Goal: Task Accomplishment & Management: Complete application form

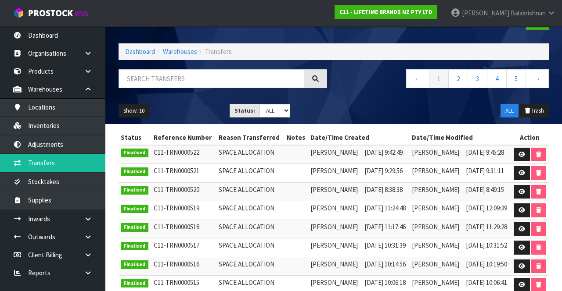
scroll to position [28, 0]
click at [351, 13] on span "Balakrishnan" at bounding box center [527, 13] width 35 height 8
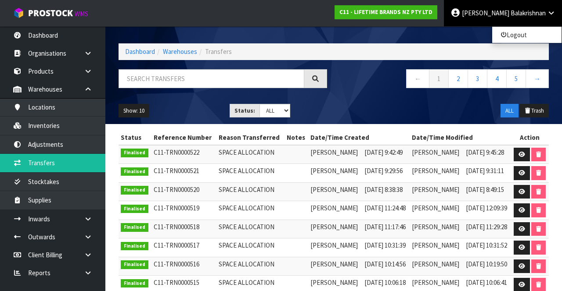
scroll to position [0, 0]
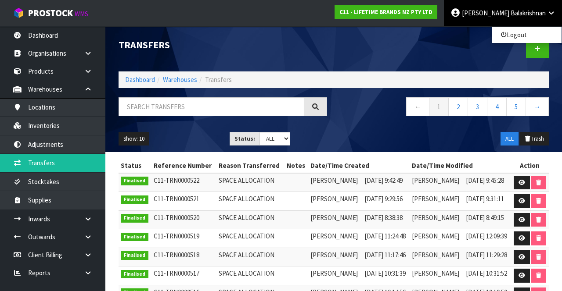
click at [351, 136] on div "Show: 10 5 10 25 50 Status: Draft Pending Pick Goods Picked Finalised ALL ALL T…" at bounding box center [333, 139] width 443 height 27
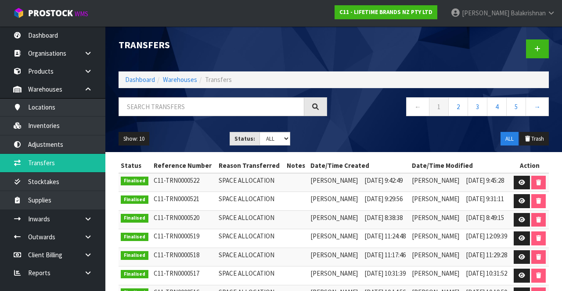
click at [351, 18] on link "Raj Balakrishnan" at bounding box center [503, 13] width 118 height 26
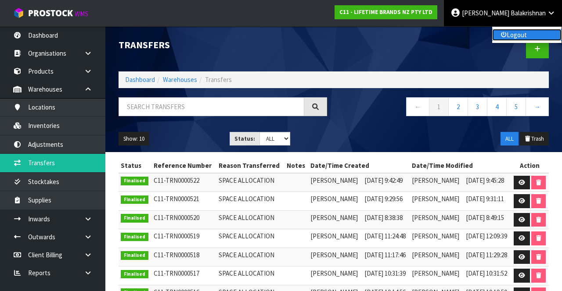
click at [351, 36] on link "Logout" at bounding box center [526, 35] width 69 height 12
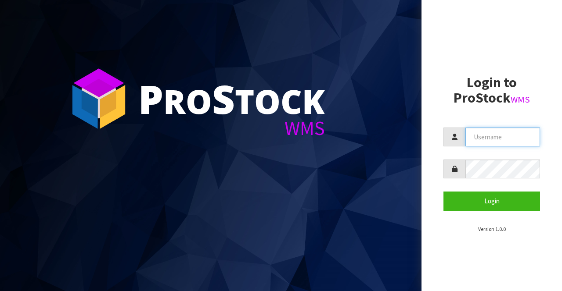
click at [500, 140] on input "text" at bounding box center [502, 137] width 75 height 19
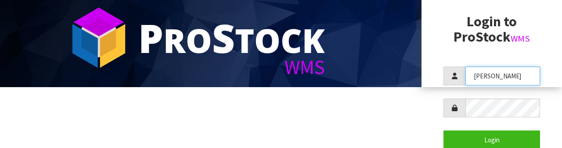
scroll to position [61, 0]
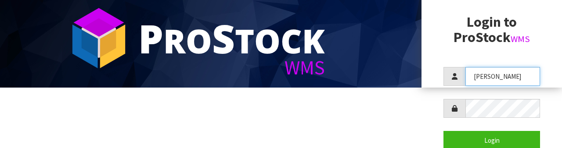
type input "[PERSON_NAME]"
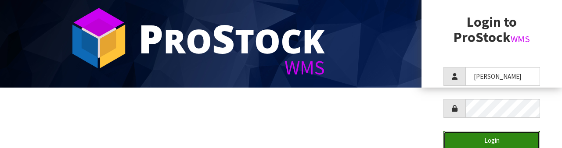
click at [512, 140] on button "Login" at bounding box center [491, 140] width 97 height 19
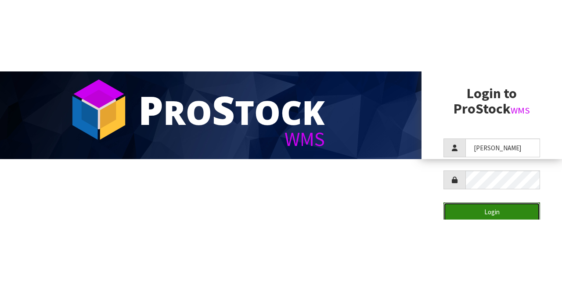
scroll to position [0, 0]
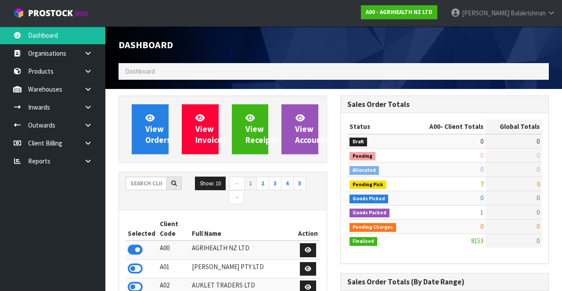
scroll to position [708, 221]
click at [84, 90] on icon at bounding box center [88, 89] width 8 height 7
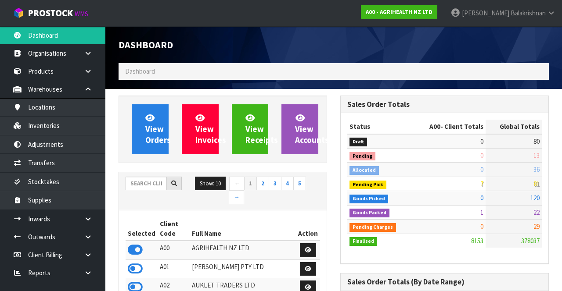
click at [90, 84] on link at bounding box center [91, 89] width 28 height 18
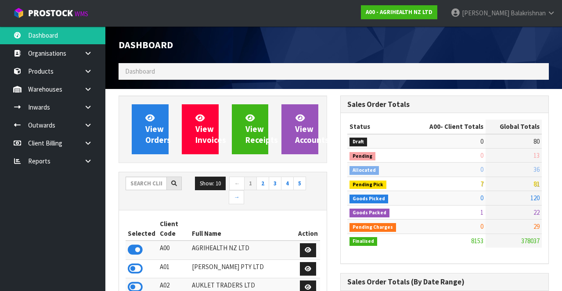
click at [94, 92] on link at bounding box center [91, 89] width 28 height 18
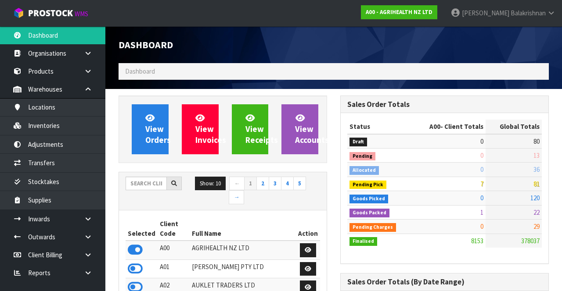
click at [89, 90] on icon at bounding box center [88, 89] width 8 height 7
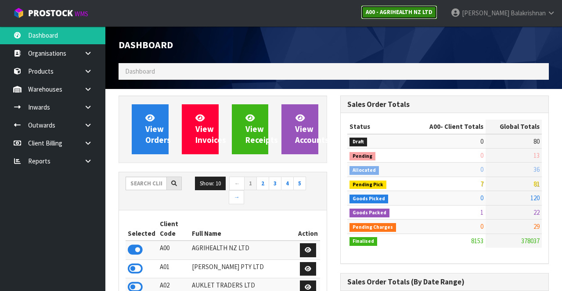
click at [419, 9] on strong "A00 - AGRIHEALTH NZ LTD" at bounding box center [399, 11] width 67 height 7
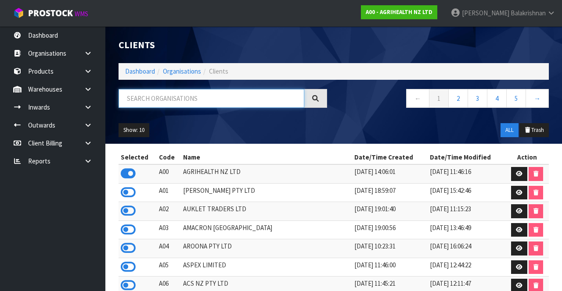
click at [148, 100] on input "text" at bounding box center [212, 98] width 186 height 19
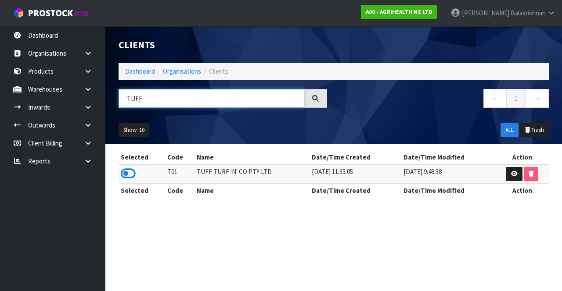
type input "TUFF"
click at [132, 170] on icon at bounding box center [128, 173] width 15 height 13
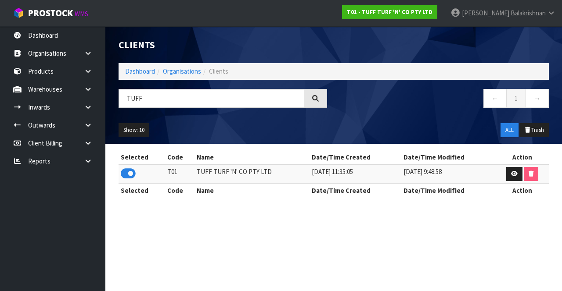
click at [86, 92] on icon at bounding box center [88, 89] width 8 height 7
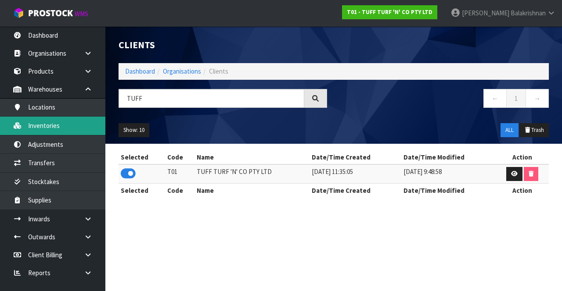
click at [32, 124] on link "Inventories" at bounding box center [52, 126] width 105 height 18
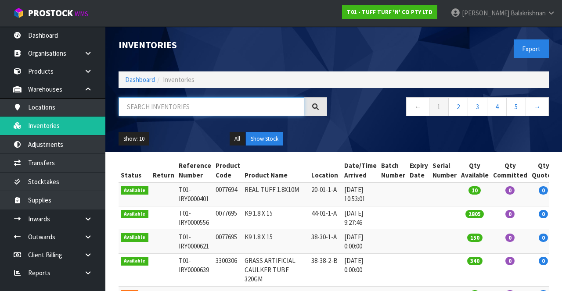
click at [152, 109] on input "text" at bounding box center [212, 106] width 186 height 19
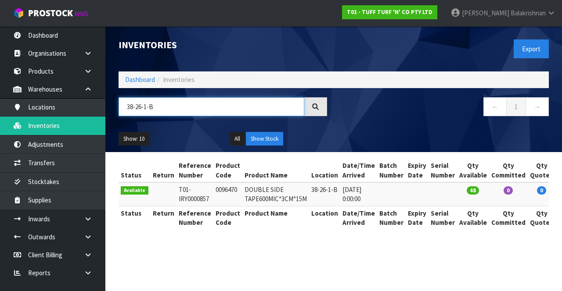
click at [202, 114] on input "38-26-1-B" at bounding box center [212, 106] width 186 height 19
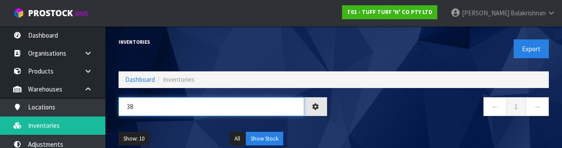
type input "3"
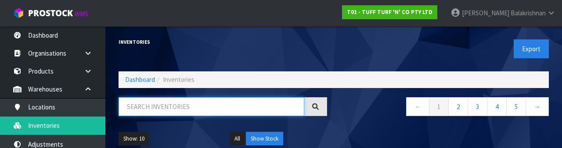
click at [227, 105] on input "text" at bounding box center [212, 106] width 186 height 19
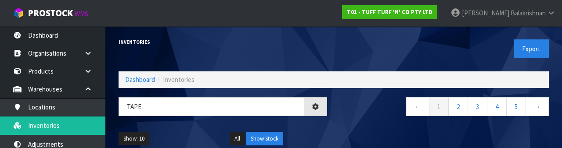
click at [198, 134] on ul "Show: 10 5 10 25 50" at bounding box center [168, 139] width 98 height 14
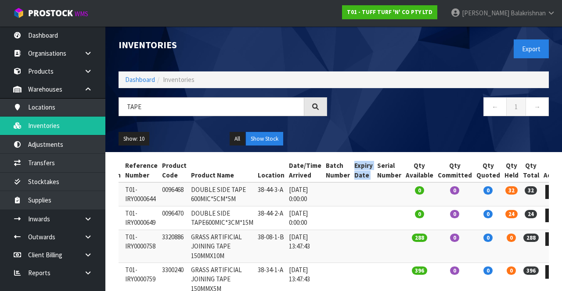
click at [381, 207] on td at bounding box center [389, 218] width 29 height 24
click at [334, 202] on td at bounding box center [337, 195] width 29 height 24
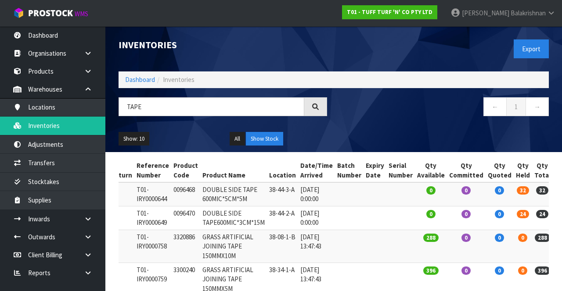
click at [323, 220] on td "[DATE] 0:00:00" at bounding box center [316, 218] width 37 height 24
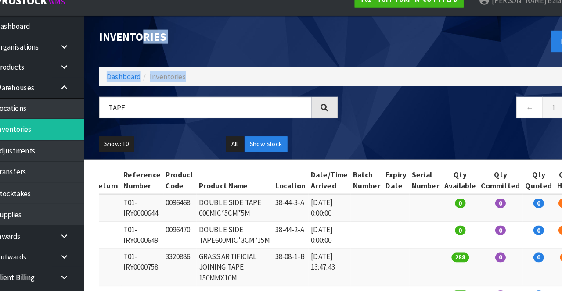
scroll to position [0, 0]
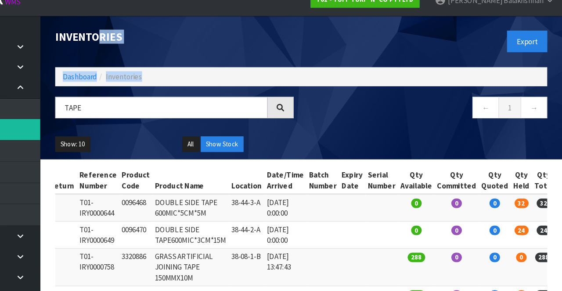
click at [258, 170] on th "Product Name" at bounding box center [237, 171] width 67 height 24
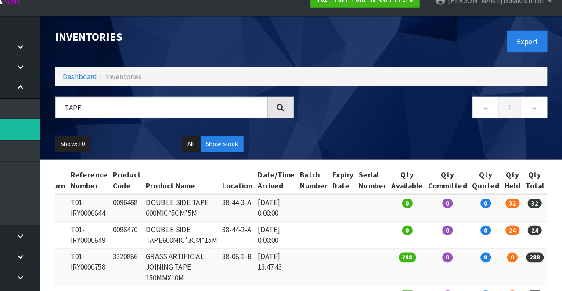
scroll to position [0, 54]
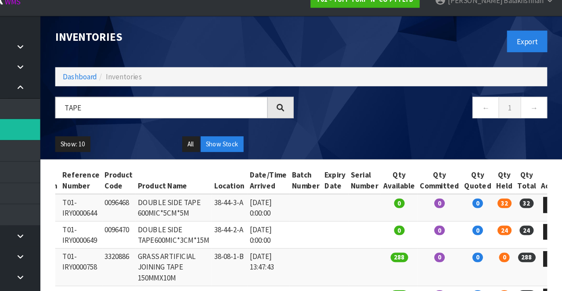
click at [419, 240] on td "288" at bounding box center [419, 246] width 32 height 33
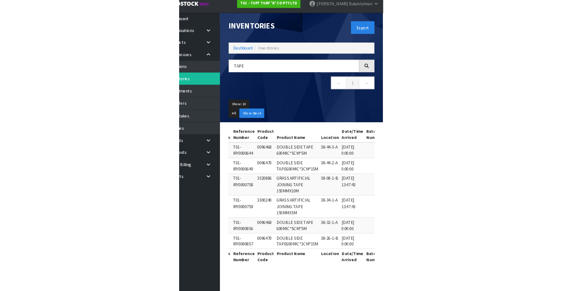
scroll to position [3, 0]
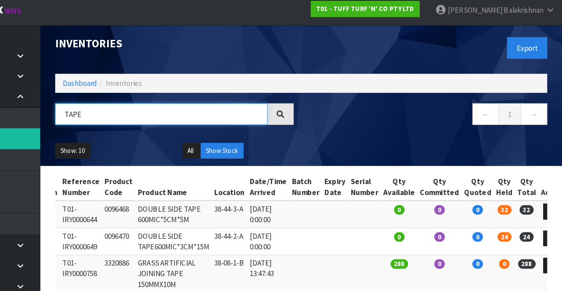
click at [238, 104] on input "TAPE" at bounding box center [212, 104] width 186 height 19
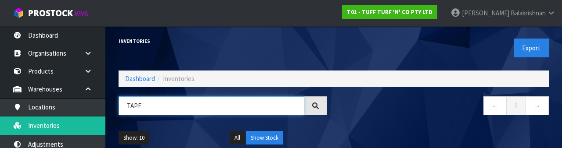
scroll to position [0, 0]
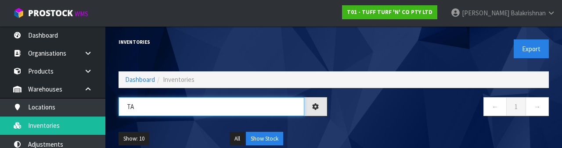
type input "T"
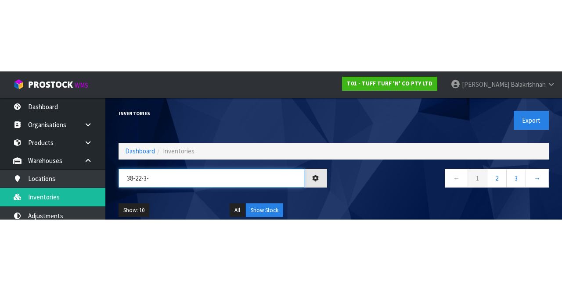
scroll to position [0, 1]
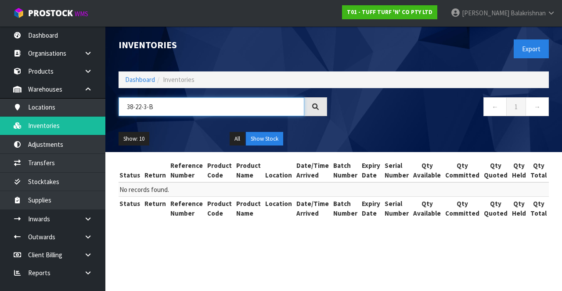
click at [206, 107] on input "38-22-3-B" at bounding box center [212, 106] width 186 height 19
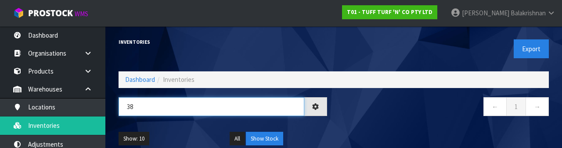
type input "3"
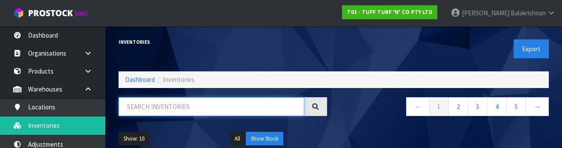
click at [190, 104] on input "text" at bounding box center [212, 106] width 186 height 19
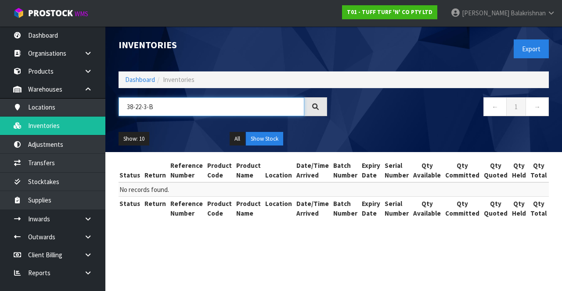
click at [193, 108] on input "38-22-3-B" at bounding box center [212, 106] width 186 height 19
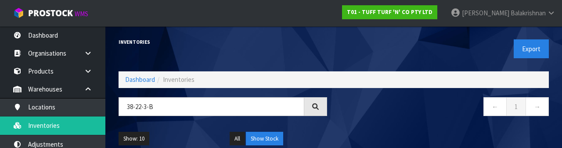
click at [437, 109] on nav "← 1 →" at bounding box center [444, 108] width 208 height 22
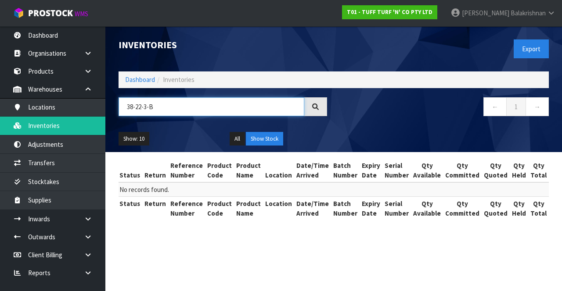
click at [229, 108] on input "38-22-3-B" at bounding box center [212, 106] width 186 height 19
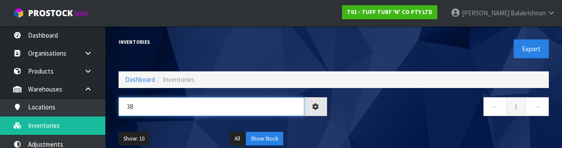
type input "3"
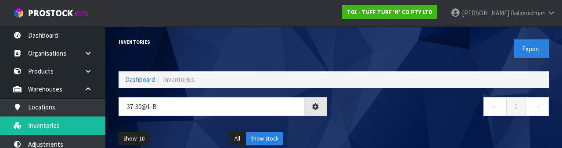
click at [412, 118] on nav "← 1 →" at bounding box center [444, 108] width 208 height 22
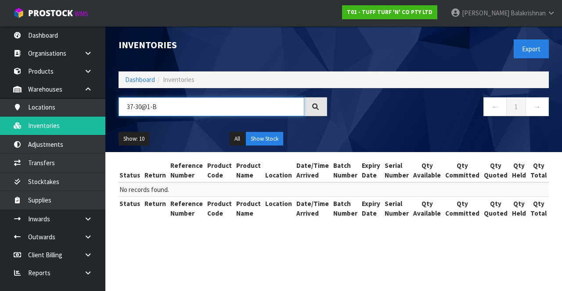
click at [144, 109] on input "37-30@1-B" at bounding box center [212, 106] width 186 height 19
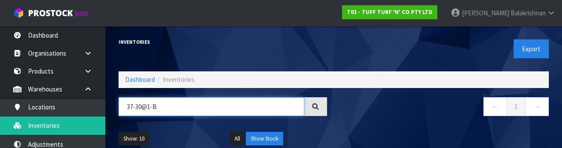
click at [144, 109] on input "37-30@1-B" at bounding box center [212, 106] width 186 height 19
type input "37-30-1-B"
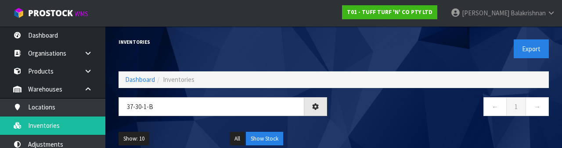
click at [432, 111] on nav "← 1 →" at bounding box center [444, 108] width 208 height 22
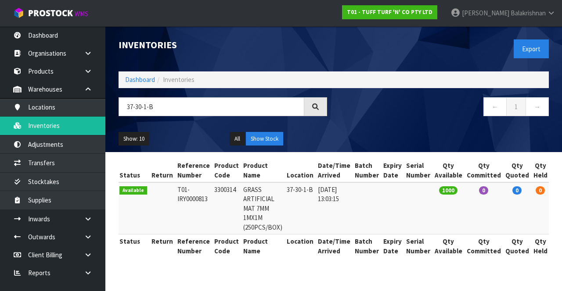
scroll to position [0, 32]
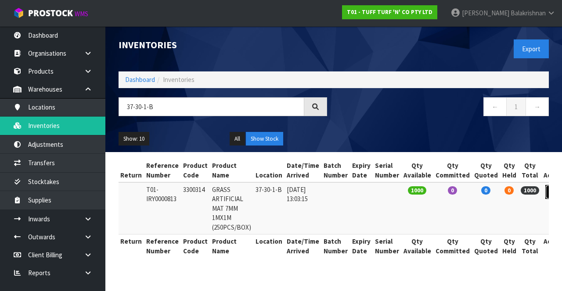
click at [550, 192] on icon at bounding box center [553, 192] width 7 height 6
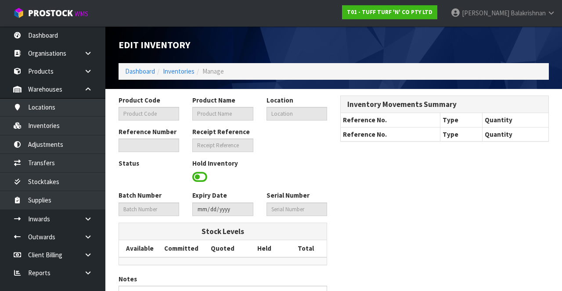
type input "3300314"
type input "GRASS ARTIFICIAL MAT 7MM 1MX1M (250PCS/BOX)"
type input "37-30-1-B"
type input "T01-IRY0000813"
type input "T01-REC0000107"
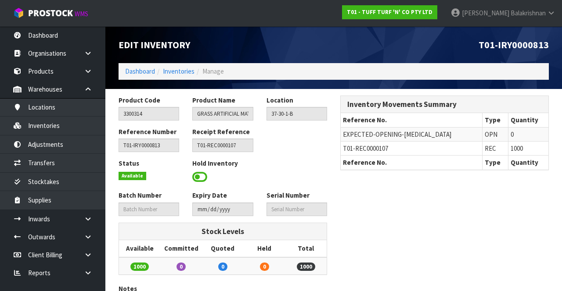
click at [346, 150] on span "T01-REC0000107" at bounding box center [365, 148] width 45 height 8
click at [178, 82] on div "Edit Inventory T01-IRY0000813 Dashboard Inventories Manage" at bounding box center [333, 57] width 443 height 63
click at [88, 219] on icon at bounding box center [88, 219] width 8 height 7
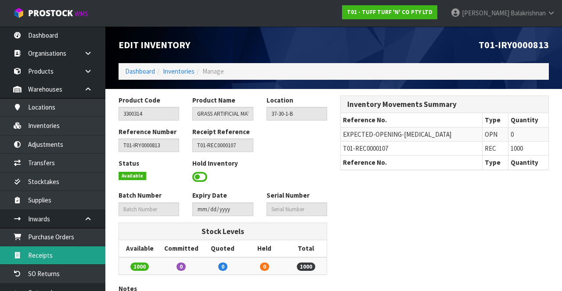
click at [67, 256] on link "Receipts" at bounding box center [52, 256] width 105 height 18
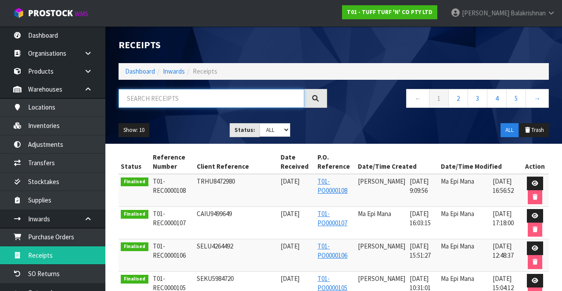
click at [197, 96] on input "text" at bounding box center [212, 98] width 186 height 19
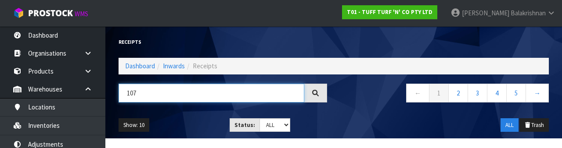
type input "107"
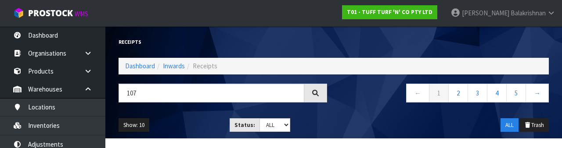
click at [367, 119] on div "Show: 10 5 10 25 50 Status: Draft Pending Goods Checked Goods Putaway Pending C…" at bounding box center [333, 125] width 443 height 27
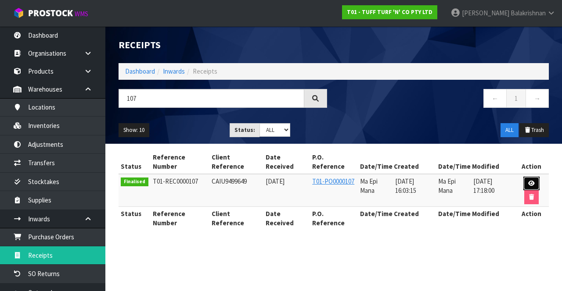
click at [530, 181] on icon at bounding box center [531, 184] width 7 height 6
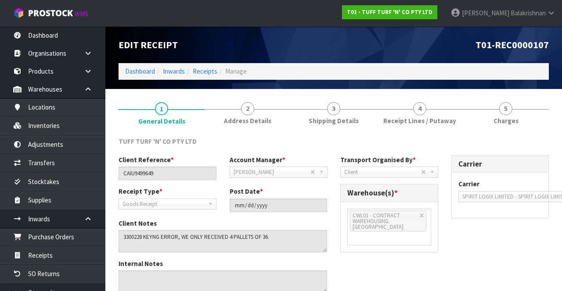
click at [426, 102] on link "4 Receipt Lines / Putaway" at bounding box center [420, 113] width 86 height 35
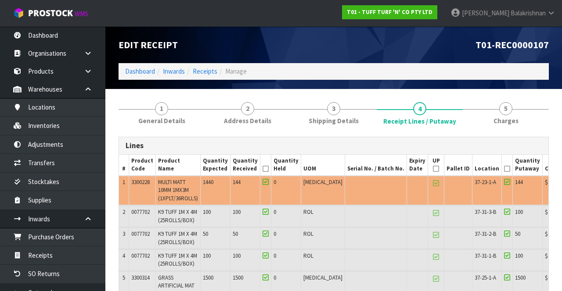
click at [545, 230] on span "$0.00" at bounding box center [551, 233] width 12 height 7
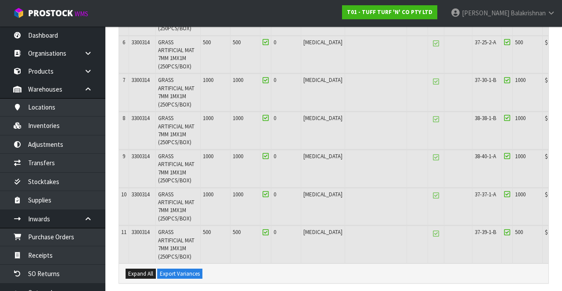
scroll to position [273, 0]
click at [449, 265] on div "Expand All Export Variances" at bounding box center [333, 275] width 429 height 20
click at [18, 90] on icon at bounding box center [17, 89] width 8 height 7
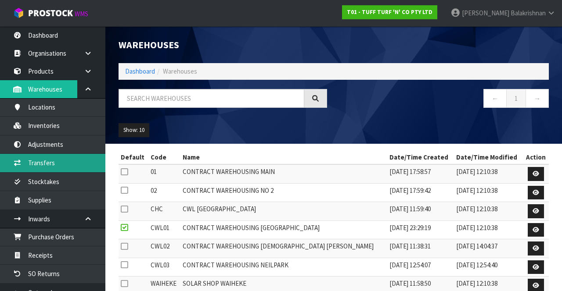
click at [31, 166] on link "Transfers" at bounding box center [52, 163] width 105 height 18
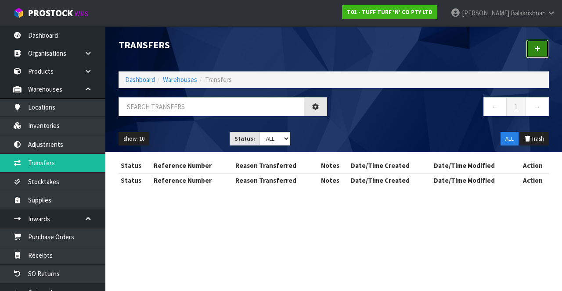
click at [531, 56] on link at bounding box center [537, 49] width 23 height 19
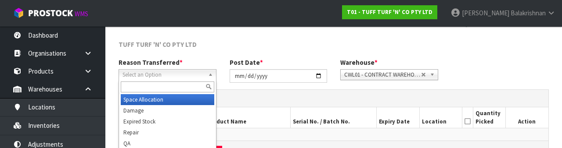
scroll to position [105, 0]
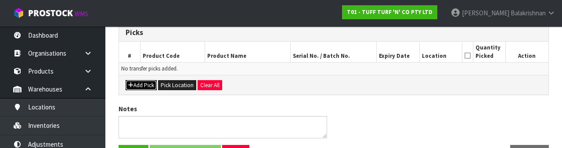
click at [136, 80] on button "Add Pick" at bounding box center [141, 85] width 31 height 11
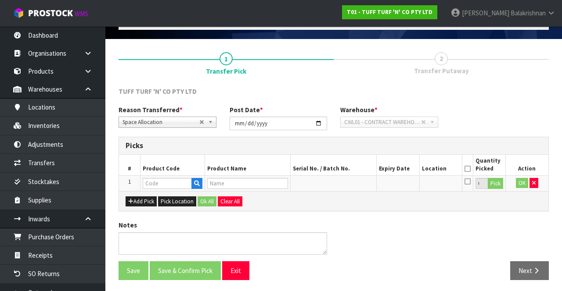
click at [152, 144] on h3 "Picks" at bounding box center [334, 146] width 416 height 8
click at [167, 179] on input "text" at bounding box center [167, 183] width 49 height 11
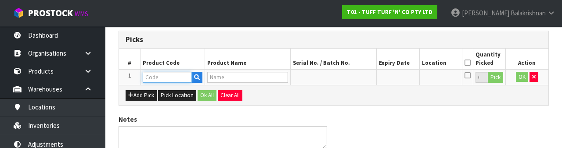
scroll to position [154, 0]
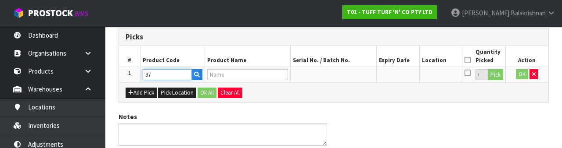
type input "3"
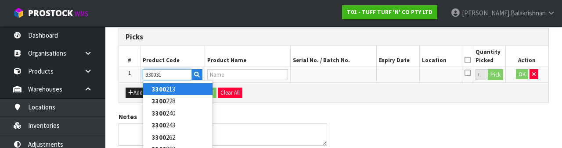
type input "3300314"
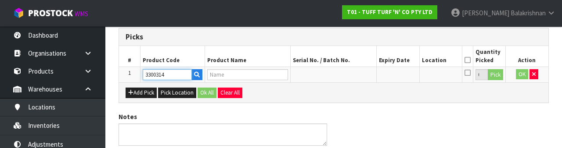
type input "GRASS ARTIFICIAL MAT 7MM 1MX1M (250PCS/BOX)"
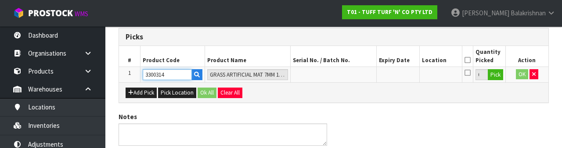
type input "3300314"
click at [497, 77] on button "Pick" at bounding box center [495, 74] width 15 height 11
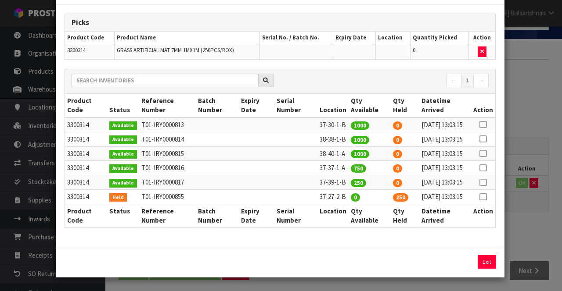
scroll to position [90, 0]
click at [485, 193] on link at bounding box center [482, 197] width 7 height 8
click at [460, 259] on button "Assign Pick" at bounding box center [457, 262] width 36 height 14
type input "250"
click at [488, 259] on button "Exit" at bounding box center [487, 262] width 18 height 14
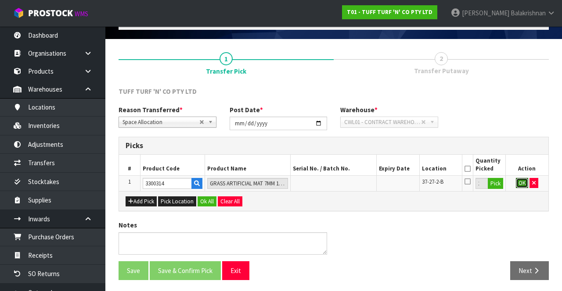
click at [524, 180] on button "OK" at bounding box center [522, 183] width 12 height 11
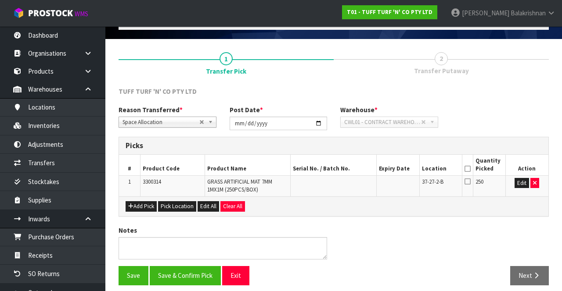
click at [467, 169] on icon at bounding box center [467, 169] width 6 height 0
click at [181, 269] on button "Save & Confirm Pick" at bounding box center [185, 275] width 71 height 19
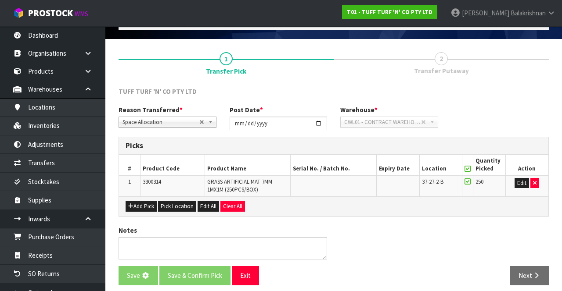
scroll to position [0, 0]
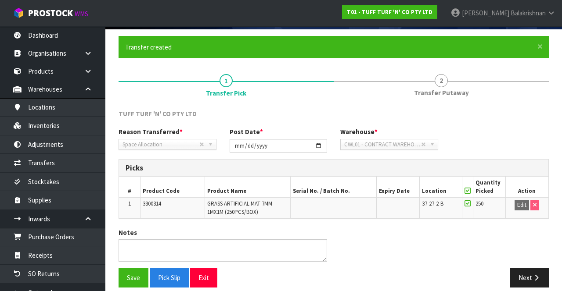
scroll to position [68, 0]
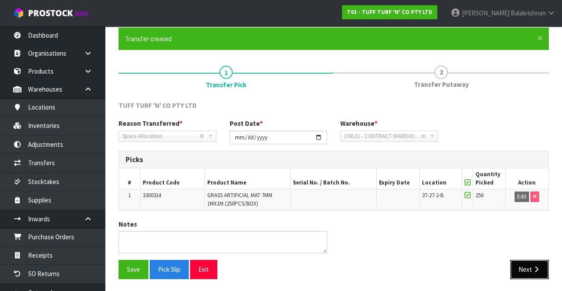
click at [535, 270] on icon "button" at bounding box center [536, 269] width 8 height 7
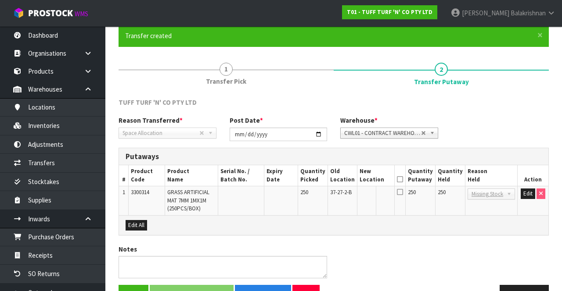
scroll to position [65, 0]
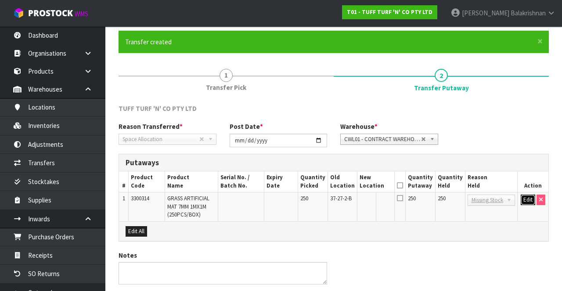
click at [526, 197] on button "Edit" at bounding box center [528, 200] width 14 height 11
click at [382, 201] on input "text" at bounding box center [371, 200] width 22 height 11
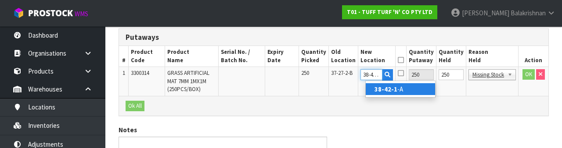
scroll to position [0, 1]
click at [403, 88] on link "38-42-1- A" at bounding box center [400, 89] width 69 height 12
type input "38-42-1-A"
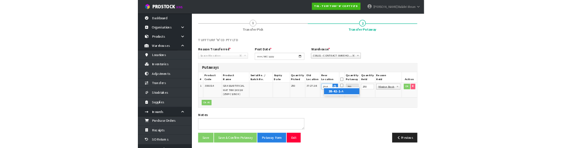
scroll to position [185, 0]
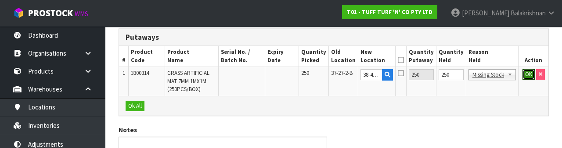
click at [523, 75] on button "OK" at bounding box center [528, 74] width 12 height 11
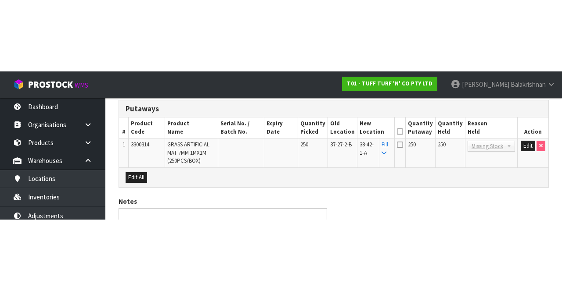
scroll to position [95, 0]
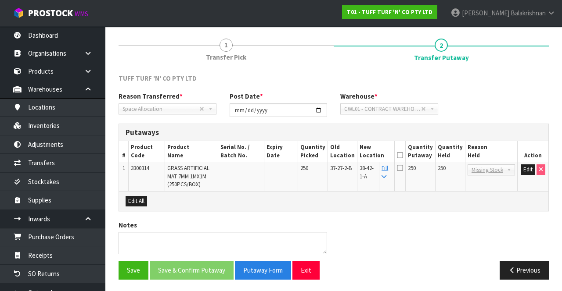
click at [403, 155] on icon at bounding box center [400, 155] width 6 height 0
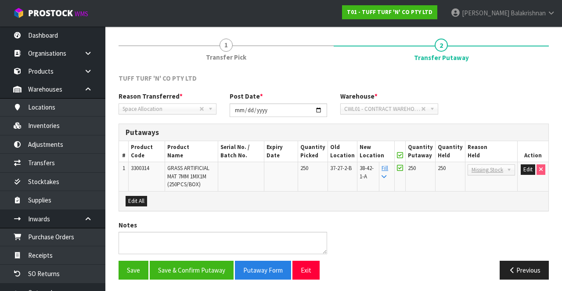
click at [403, 155] on icon at bounding box center [400, 155] width 6 height 0
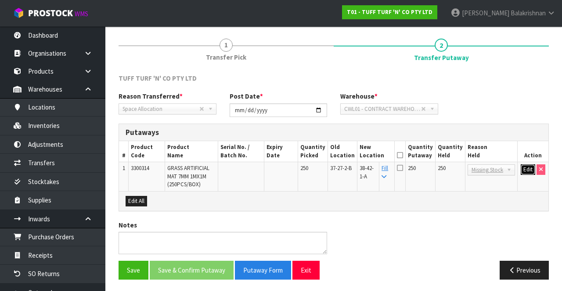
click at [525, 169] on button "Edit" at bounding box center [528, 170] width 14 height 11
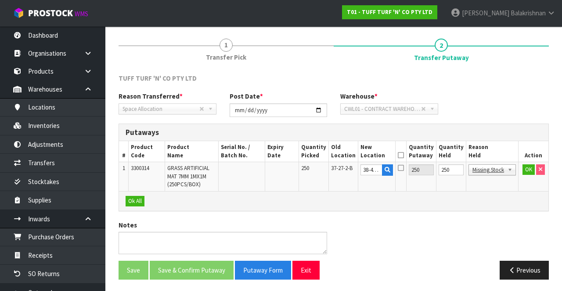
click at [504, 165] on link "Missing Stock" at bounding box center [491, 170] width 47 height 11
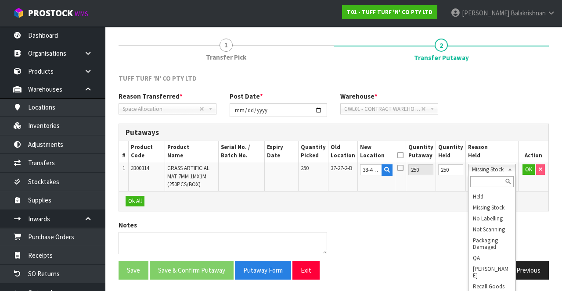
scroll to position [0, 0]
click at [494, 182] on input "text" at bounding box center [491, 181] width 43 height 11
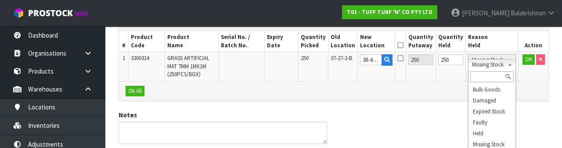
scroll to position [203, 0]
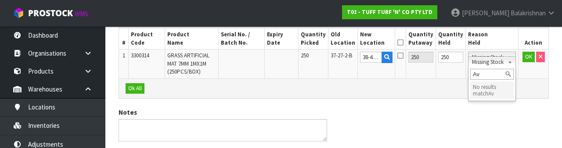
type input "A"
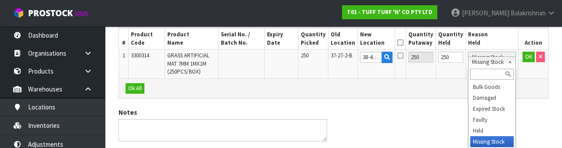
click at [533, 106] on div "TUFF TURF 'N' CO PTY LTD Reason Transferred * Space Allocation Damage Expired S…" at bounding box center [334, 67] width 430 height 213
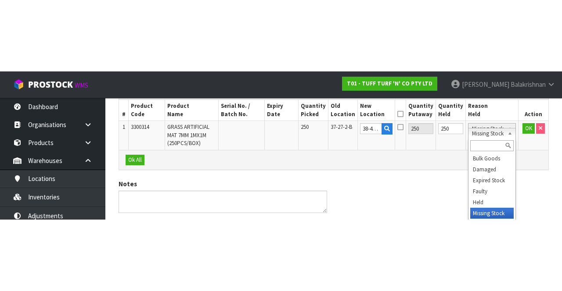
scroll to position [95, 0]
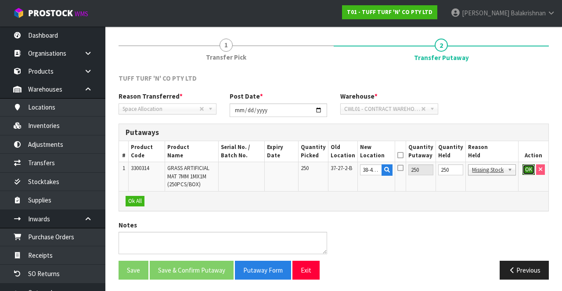
click at [528, 169] on button "OK" at bounding box center [528, 170] width 12 height 11
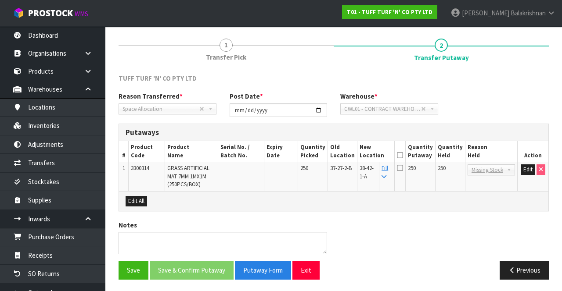
click at [403, 155] on icon at bounding box center [400, 155] width 6 height 0
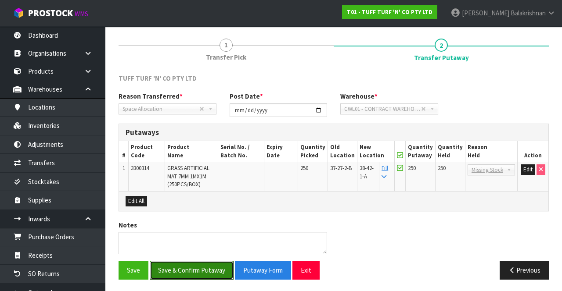
click at [196, 267] on button "Save & Confirm Putaway" at bounding box center [192, 270] width 84 height 19
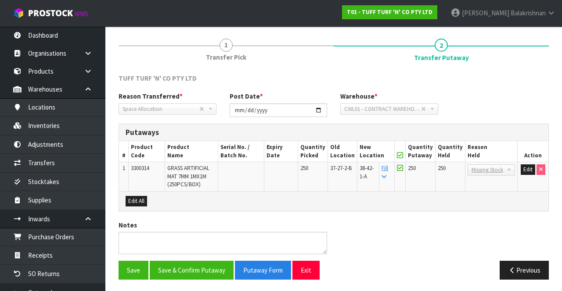
scroll to position [0, 0]
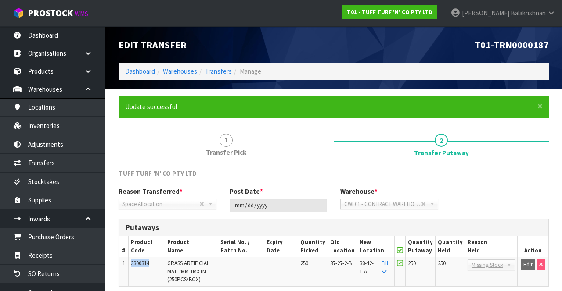
copy span "3300314"
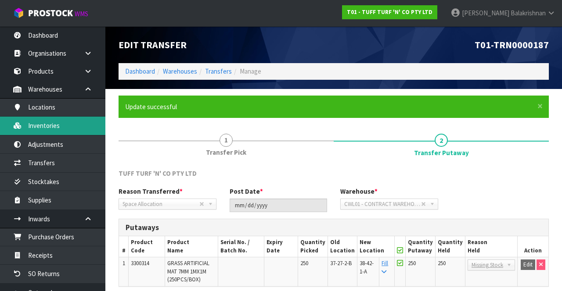
click at [29, 126] on link "Inventories" at bounding box center [52, 126] width 105 height 18
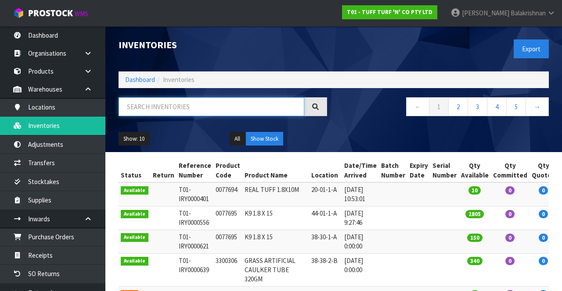
click at [145, 108] on input "text" at bounding box center [212, 106] width 186 height 19
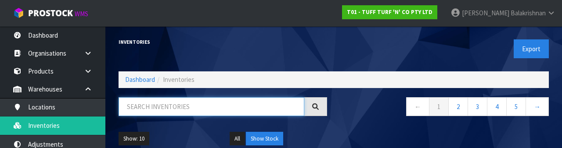
paste input "3300314"
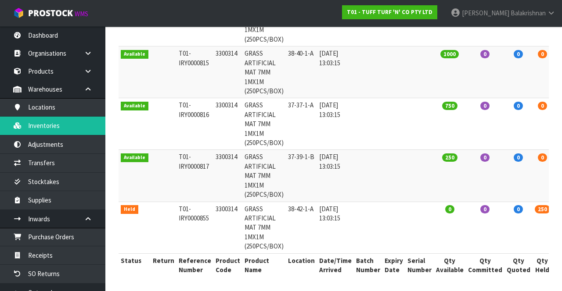
scroll to position [0, 34]
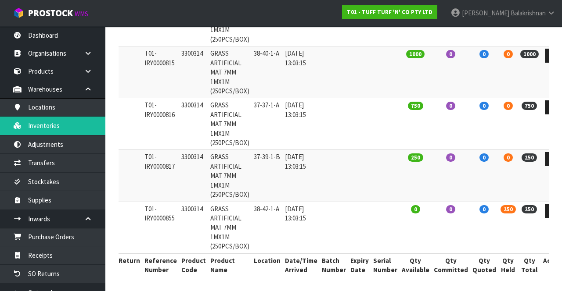
type input "3300314"
click at [545, 209] on link at bounding box center [553, 212] width 16 height 14
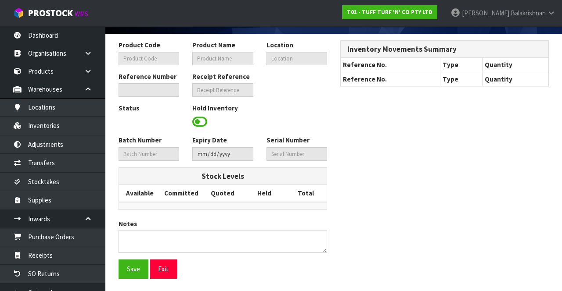
type input "3300314"
type input "GRASS ARTIFICIAL MAT 7MM 1MX1M (250PCS/BOX)"
type input "38-42-1-A"
type input "T01-IRY0000855"
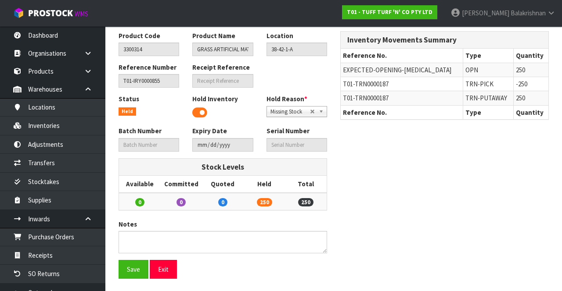
click at [201, 112] on span at bounding box center [199, 112] width 15 height 13
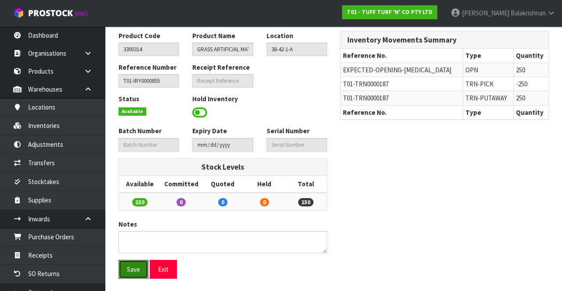
click at [129, 270] on button "Save" at bounding box center [134, 269] width 30 height 19
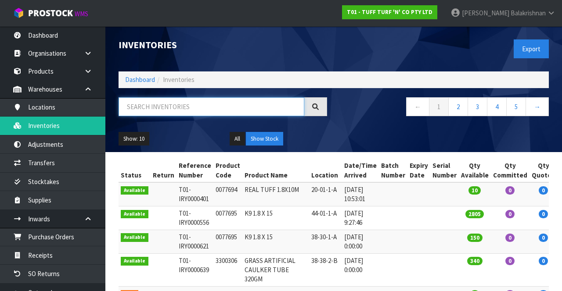
click at [190, 104] on input "text" at bounding box center [212, 106] width 186 height 19
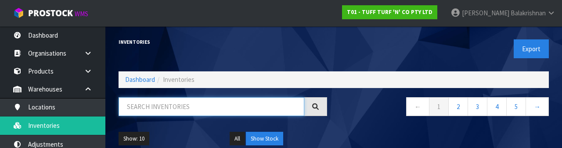
type input "3300314"
